Goal: Navigation & Orientation: Understand site structure

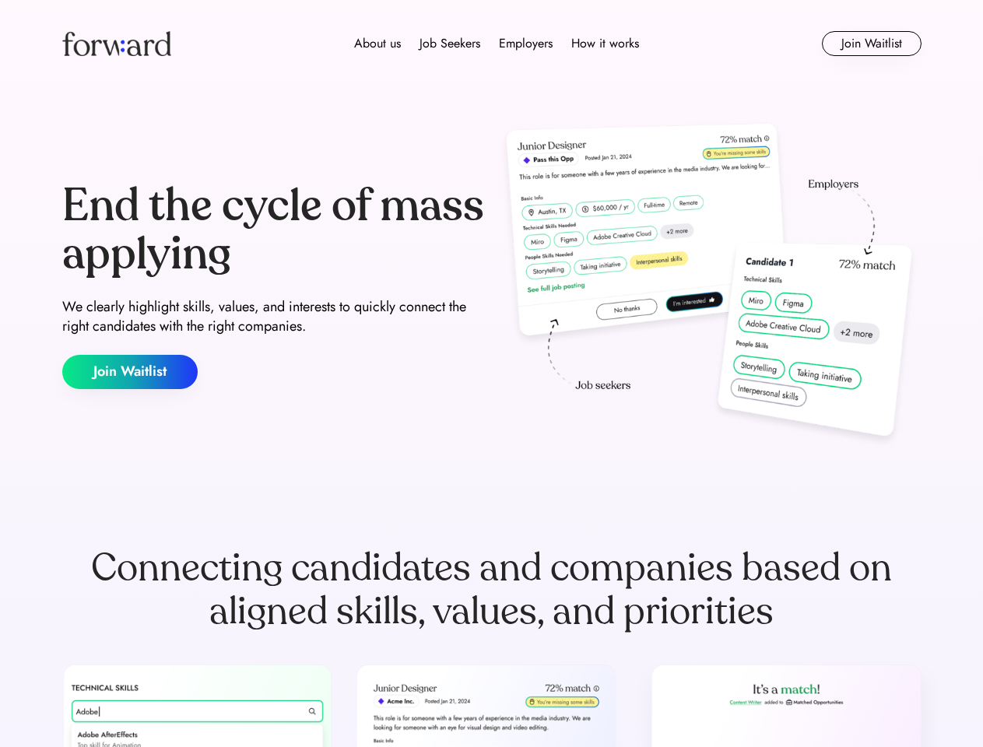
click at [491, 373] on div "End the cycle of mass applying We clearly highlight skills, values, and interes…" at bounding box center [491, 285] width 859 height 335
click at [492, 44] on div "About us Job Seekers Employers How it works" at bounding box center [496, 43] width 613 height 19
click at [117, 44] on img at bounding box center [116, 43] width 109 height 25
click at [496, 44] on div "About us Job Seekers Employers How it works" at bounding box center [496, 43] width 613 height 19
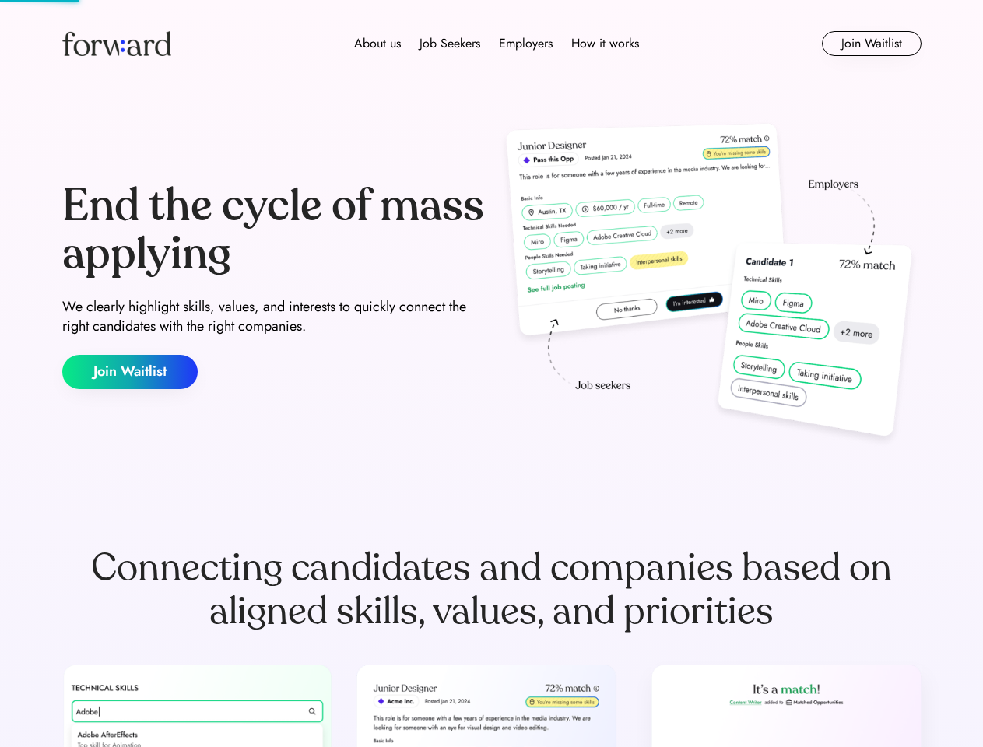
click at [377, 44] on div "About us" at bounding box center [377, 43] width 47 height 19
click at [450, 44] on div "Job Seekers" at bounding box center [449, 43] width 61 height 19
click at [525, 44] on div "Employers" at bounding box center [526, 43] width 54 height 19
click at [604, 44] on div "How it works" at bounding box center [605, 43] width 68 height 19
click at [871, 44] on button "Join Waitlist" at bounding box center [872, 43] width 100 height 25
